Goal: Information Seeking & Learning: Learn about a topic

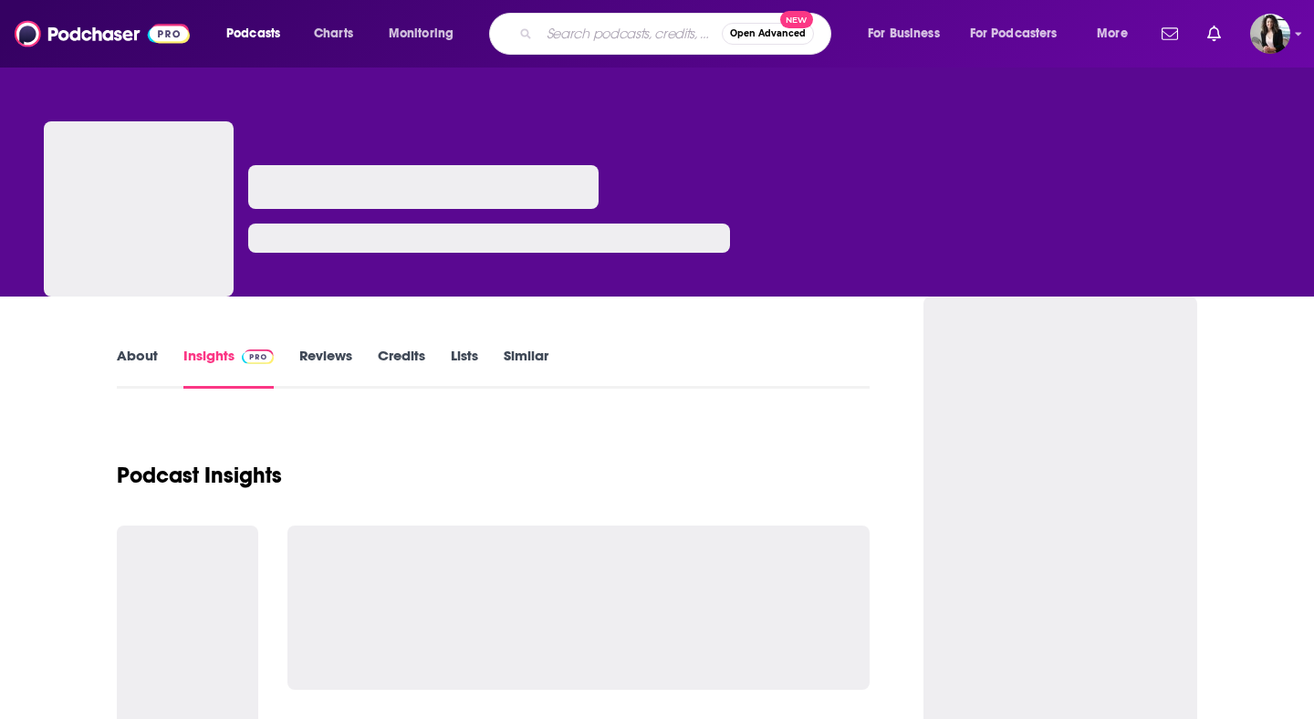
click at [630, 37] on input "Search podcasts, credits, & more..." at bounding box center [630, 33] width 182 height 29
type input "Kingdom Sports Podcast"
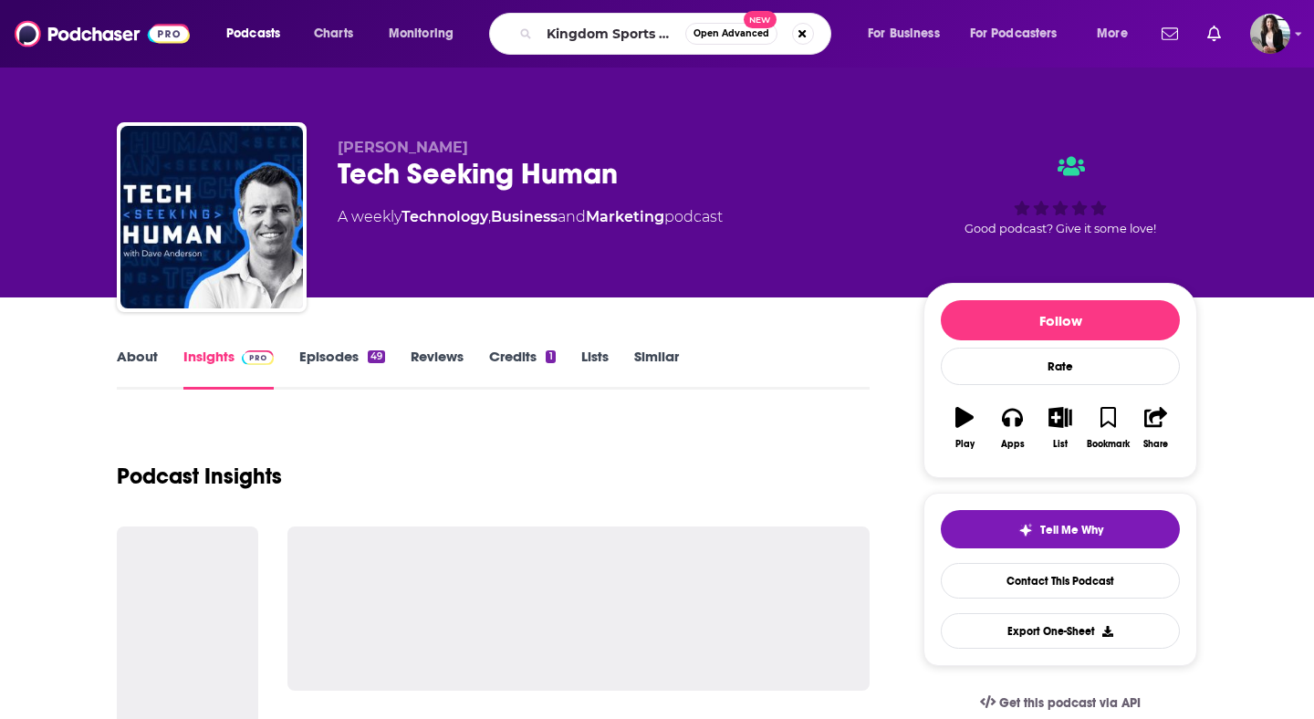
scroll to position [0, 36]
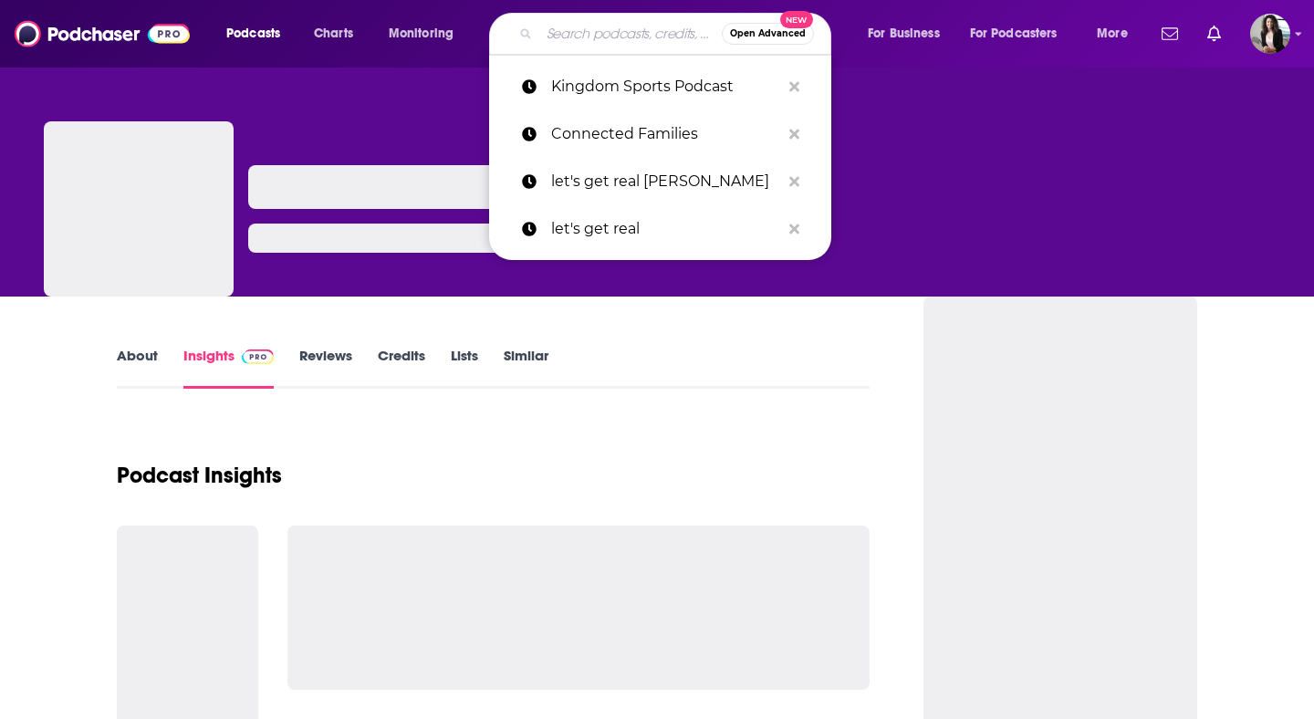
click at [645, 32] on input "Search podcasts, credits, & more..." at bounding box center [630, 33] width 182 height 29
type input "Get in the Game with [PERSON_NAME]"
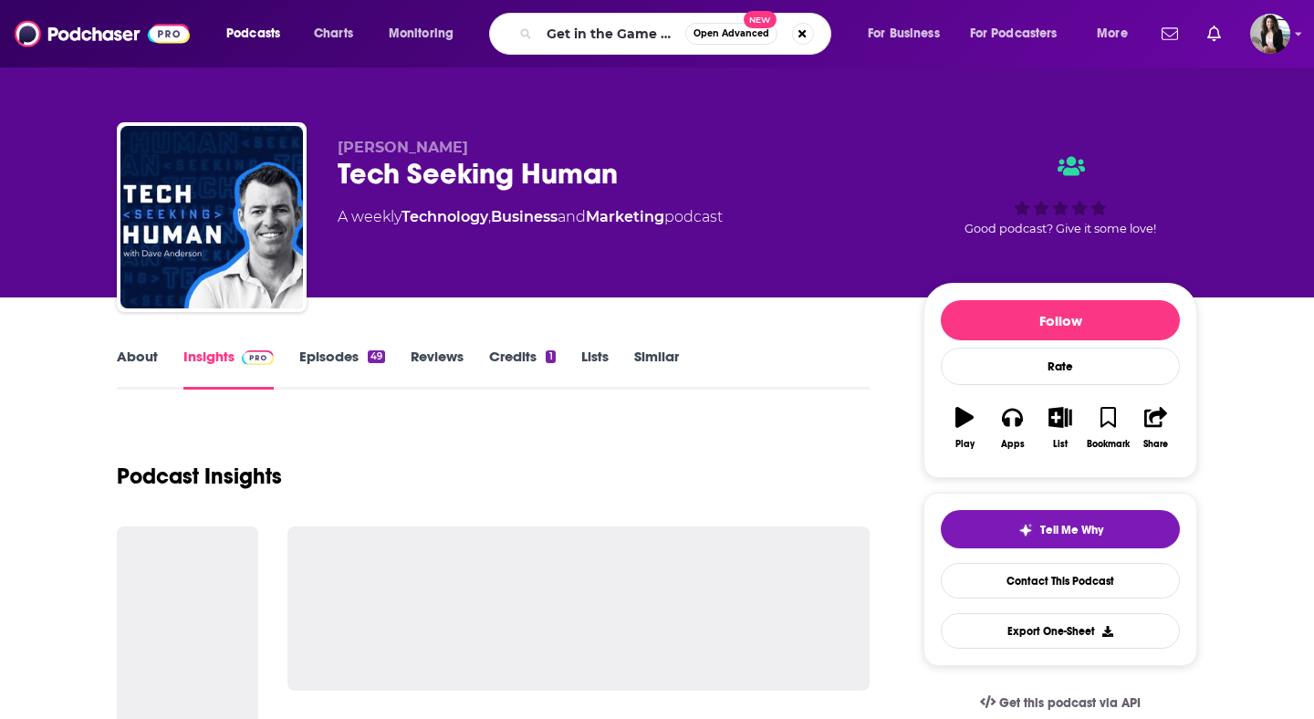
scroll to position [0, 119]
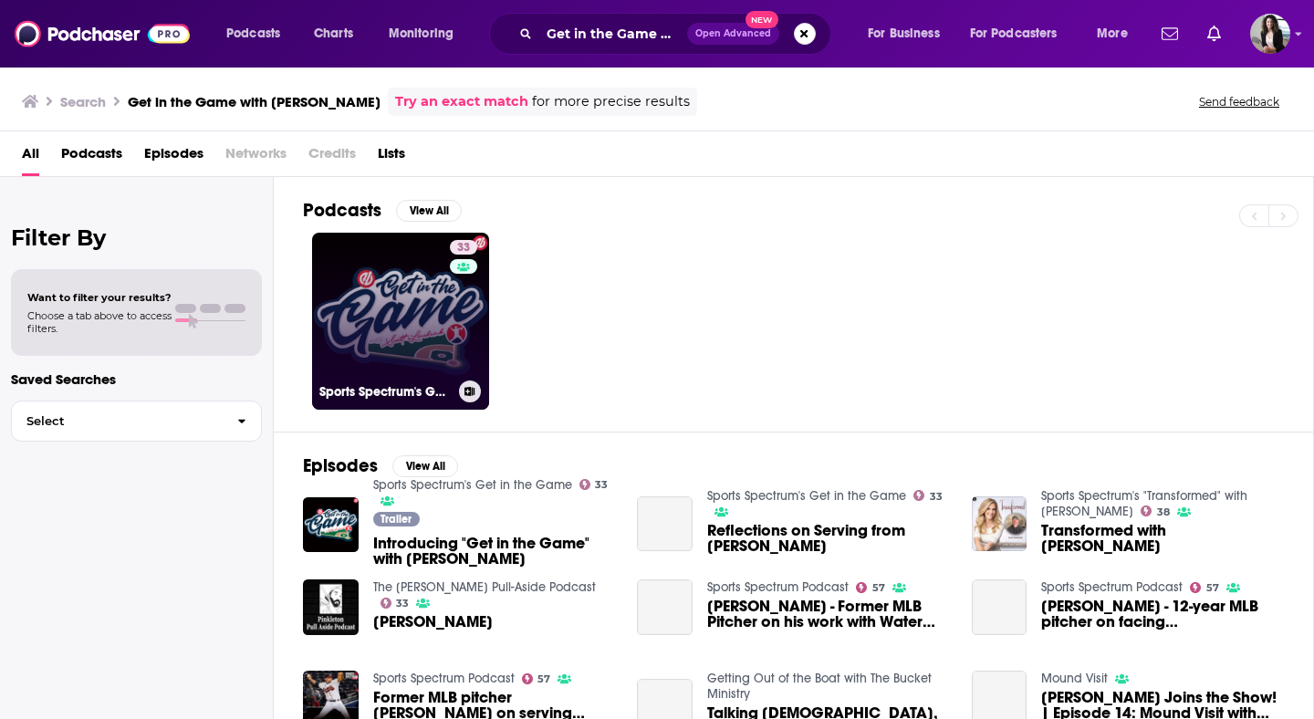
click at [408, 314] on link "33 Sports Spectrum's Get in the Game" at bounding box center [400, 321] width 177 height 177
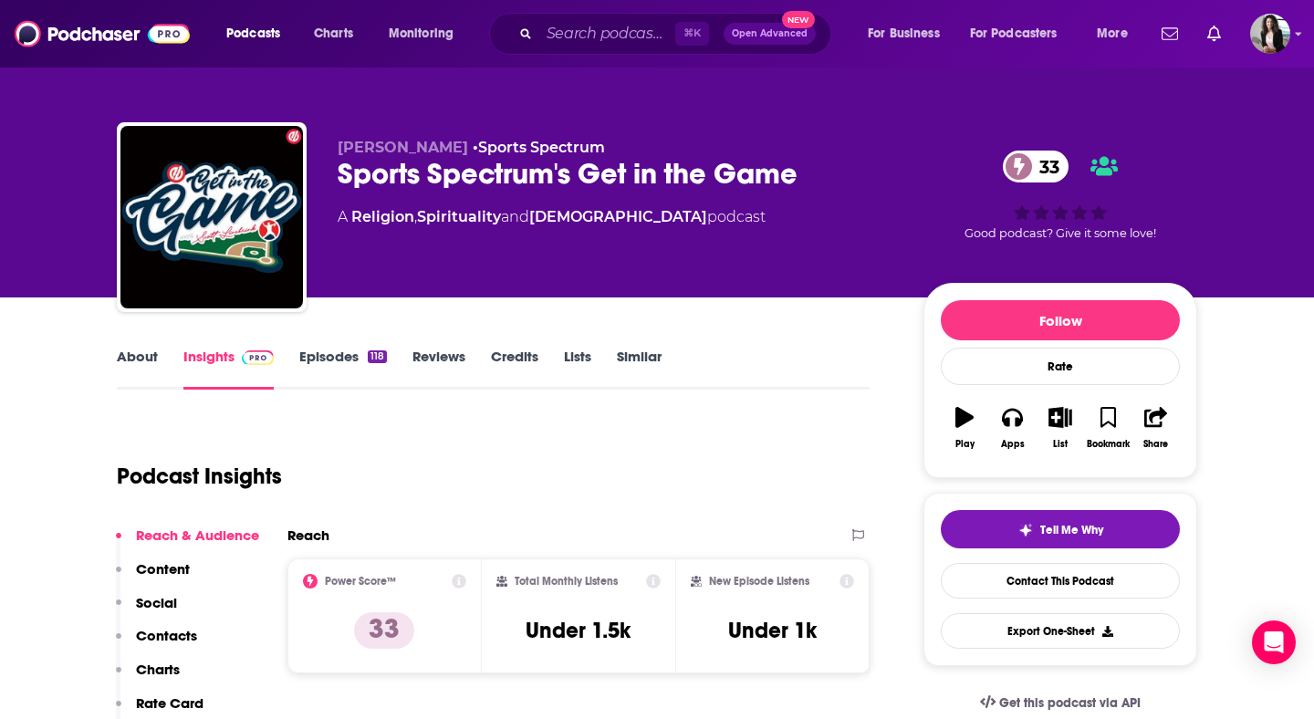
click at [351, 353] on link "Episodes 118" at bounding box center [343, 369] width 88 height 42
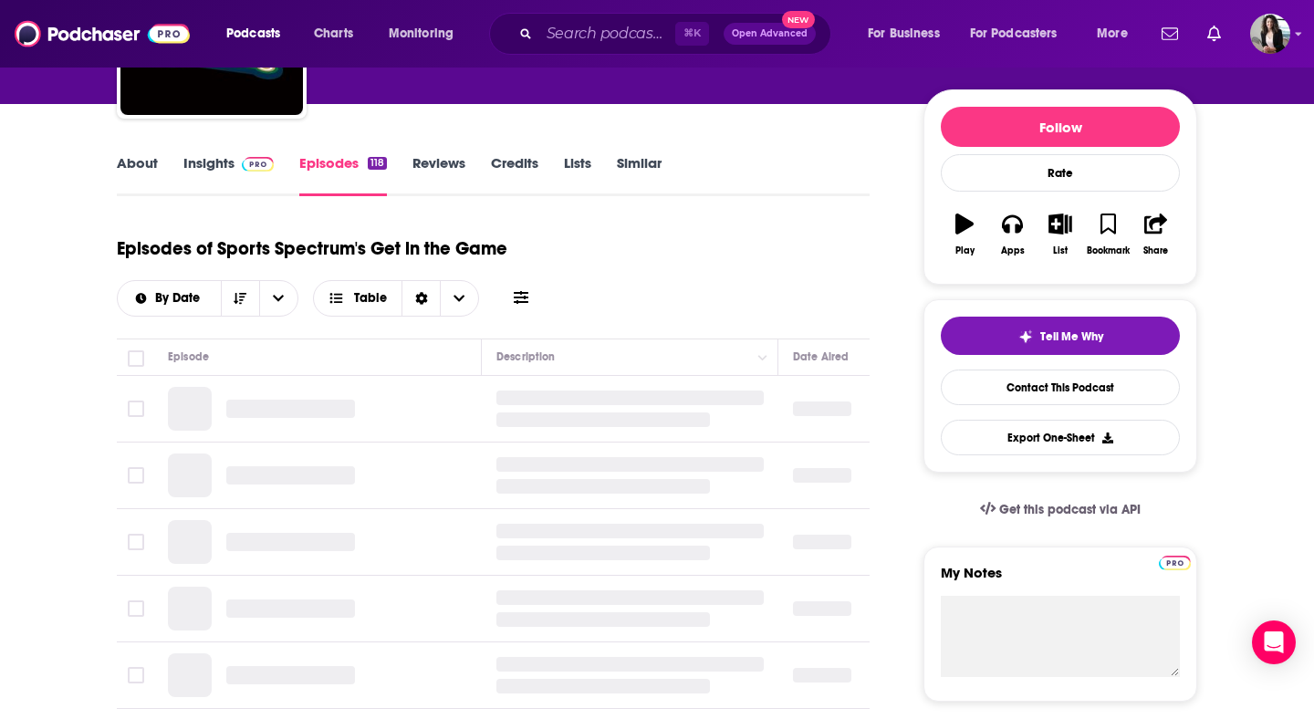
scroll to position [208, 0]
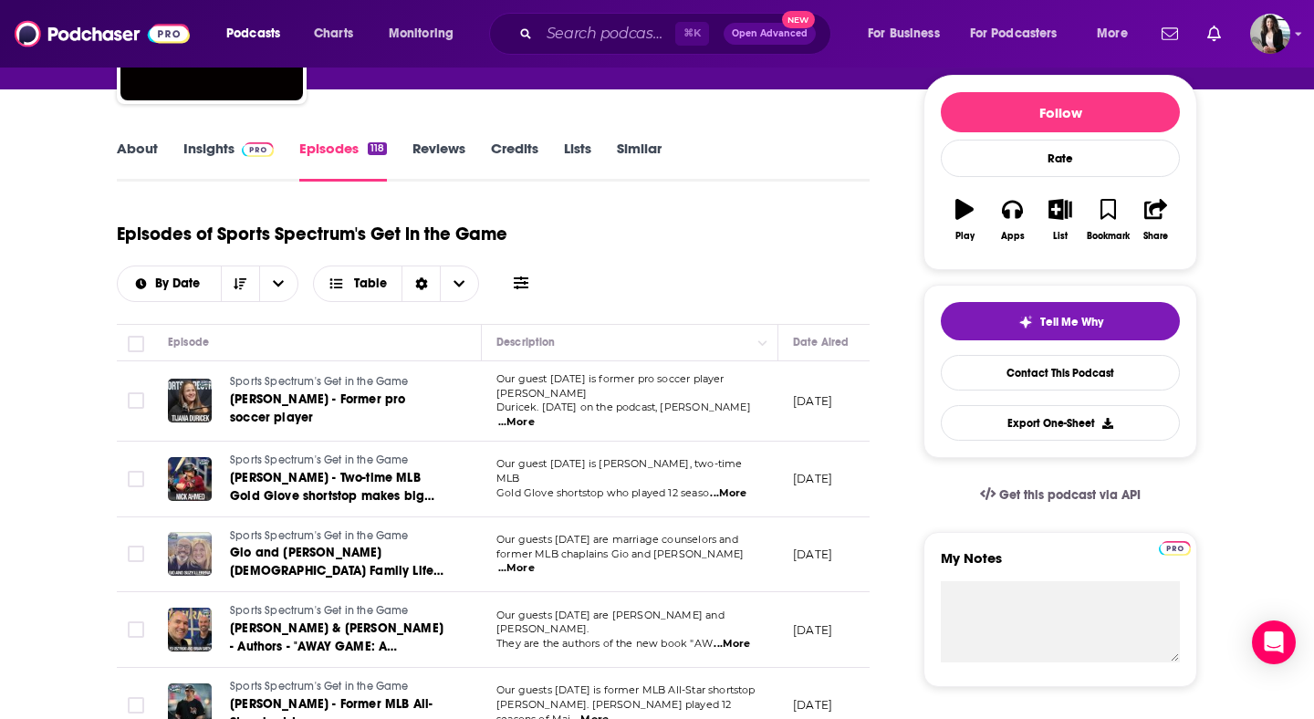
click at [245, 149] on img at bounding box center [258, 149] width 32 height 15
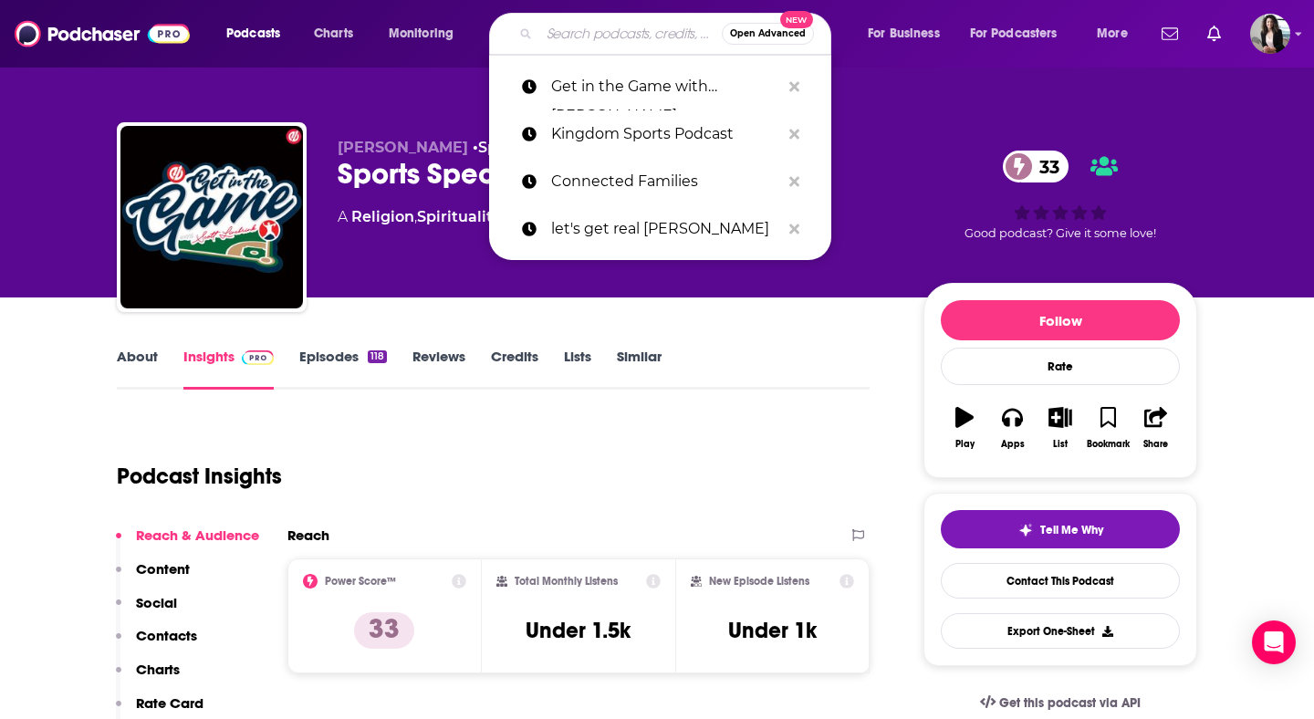
click at [587, 37] on input "Search podcasts, credits, & more..." at bounding box center [630, 33] width 182 height 29
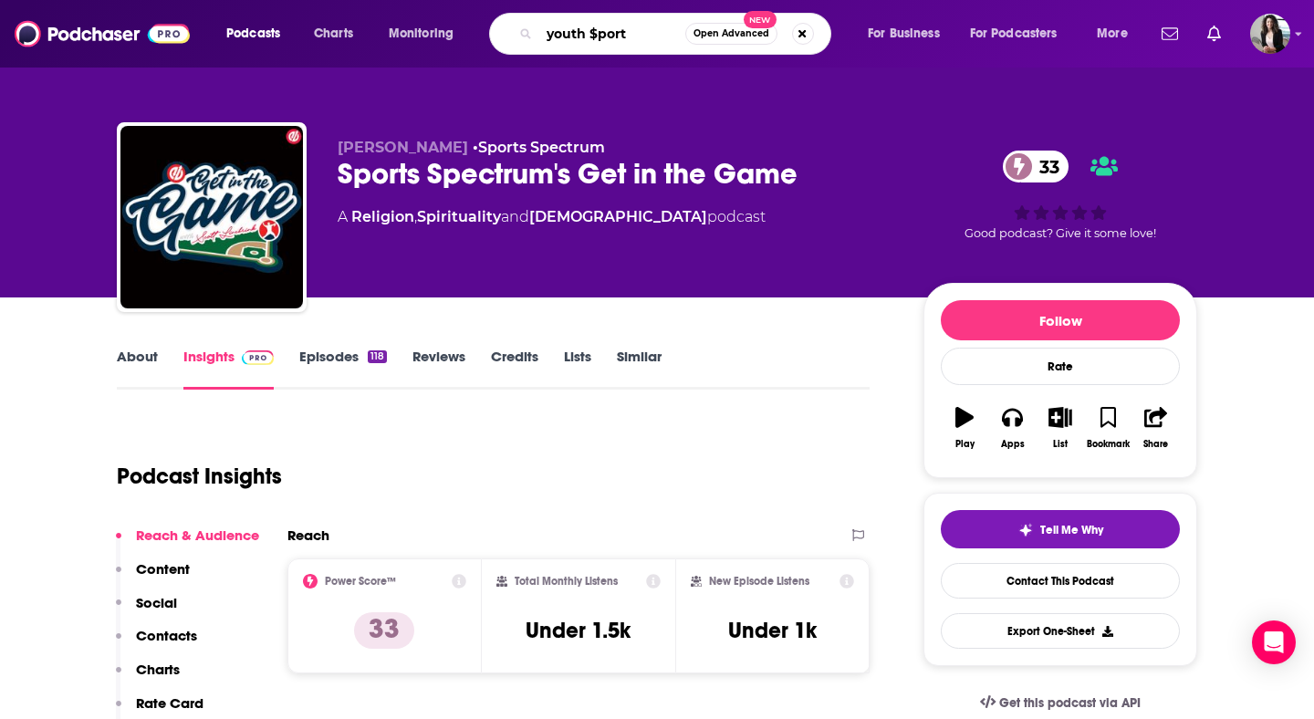
type input "youth $ports"
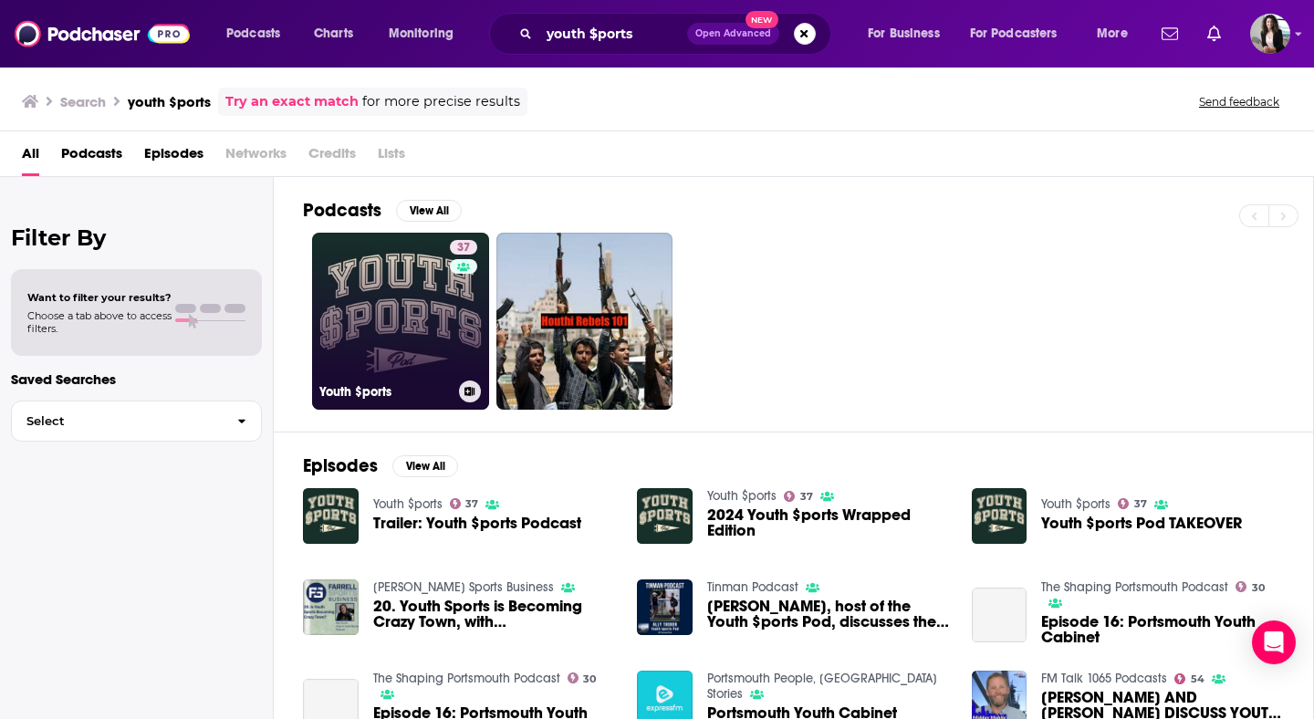
click at [388, 338] on link "37 Youth $ports" at bounding box center [400, 321] width 177 height 177
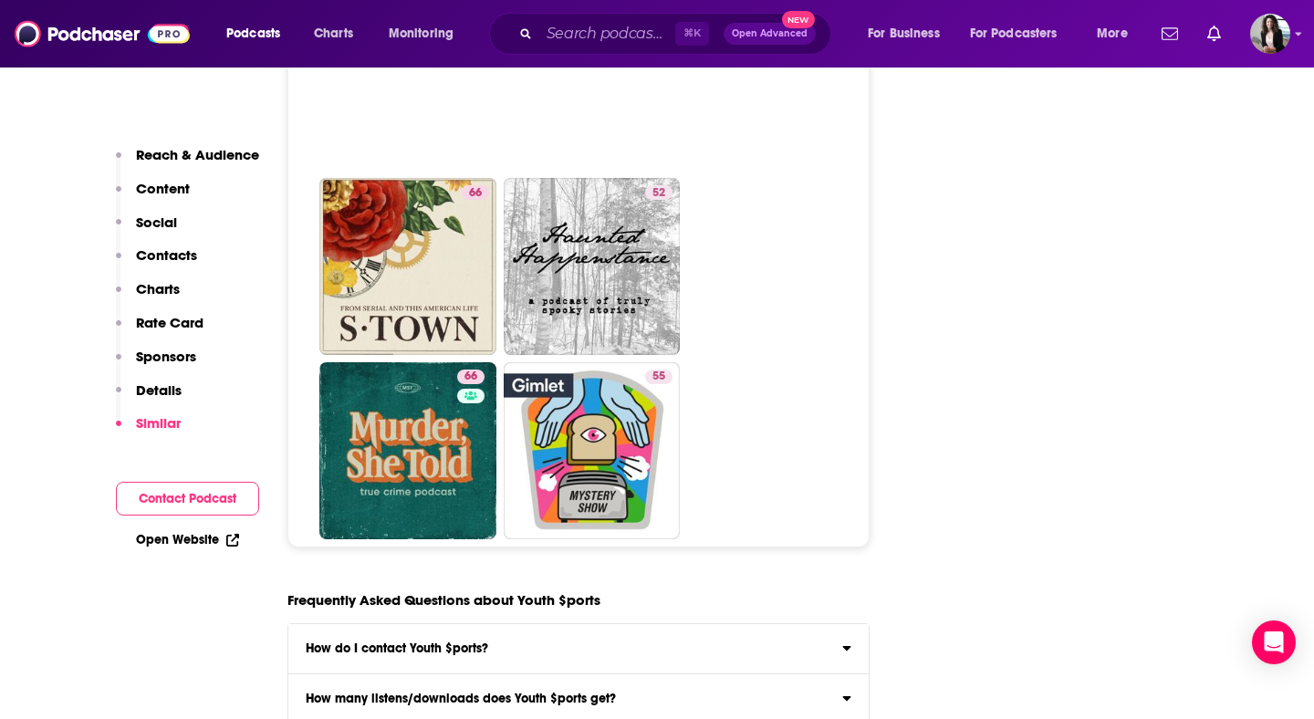
scroll to position [7997, 0]
